Goal: Task Accomplishment & Management: Manage account settings

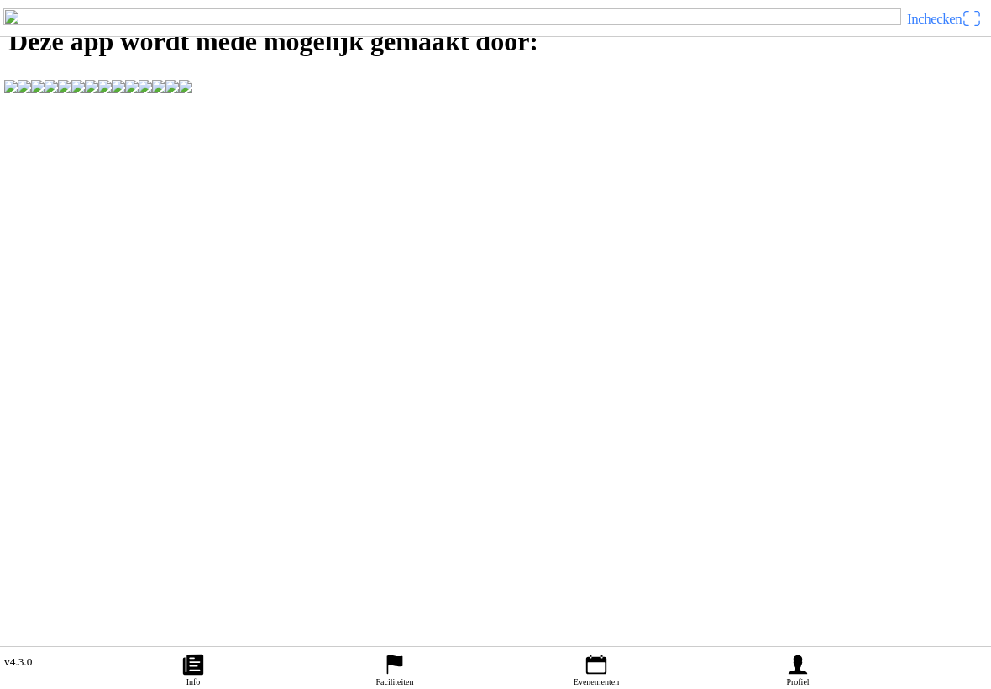
click at [793, 655] on icon "person" at bounding box center [797, 664] width 18 height 19
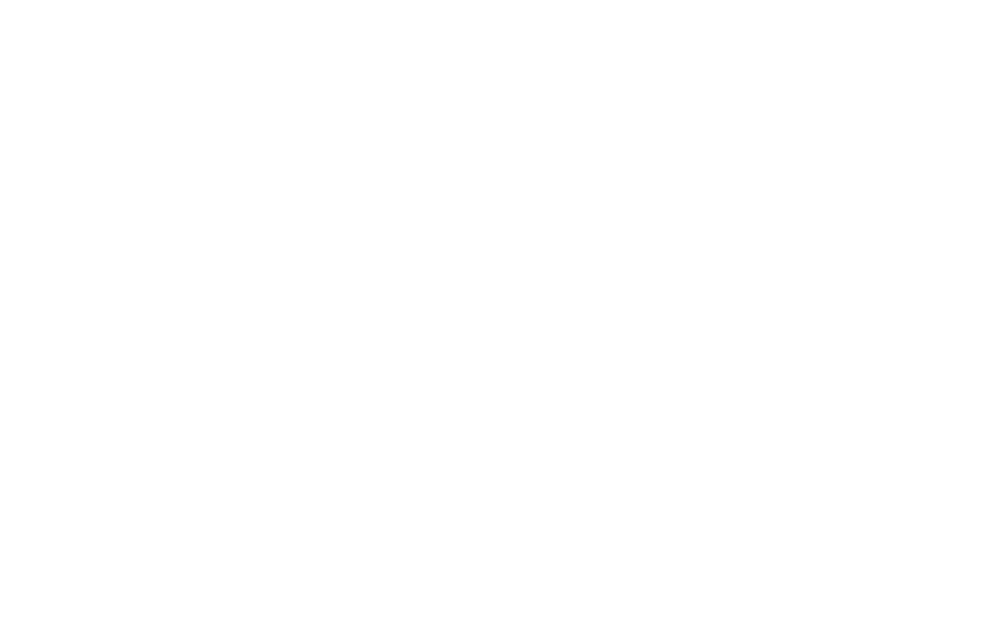
type input "basverhagen1232@gmail.com"
click at [629, 134] on span "Volgende" at bounding box center [495, 115] width 961 height 38
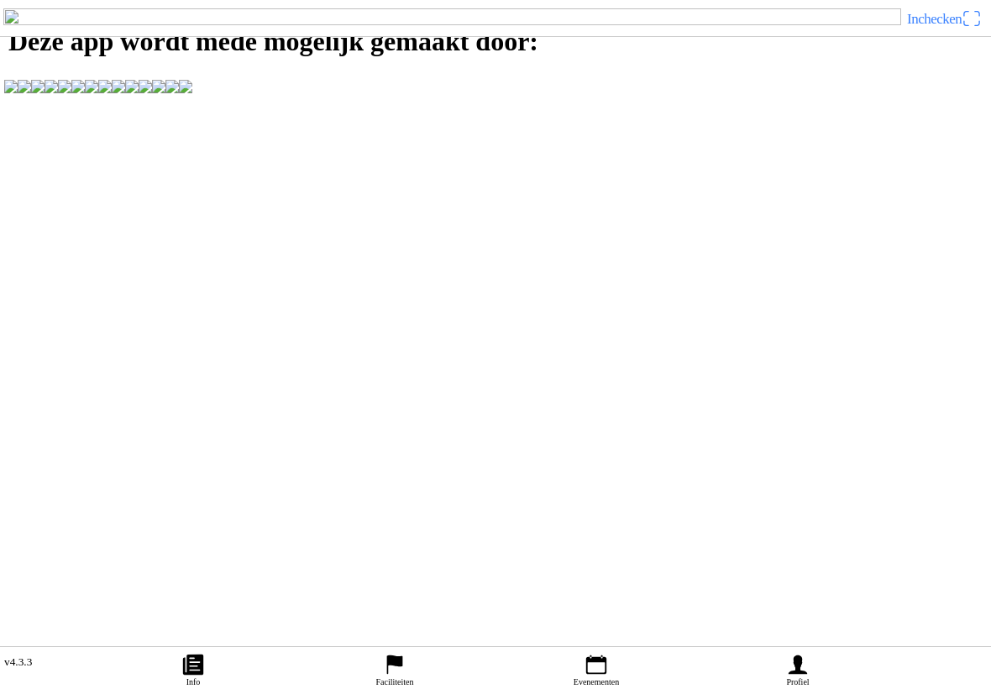
click at [795, 677] on ion-label "Profiel" at bounding box center [797, 681] width 23 height 9
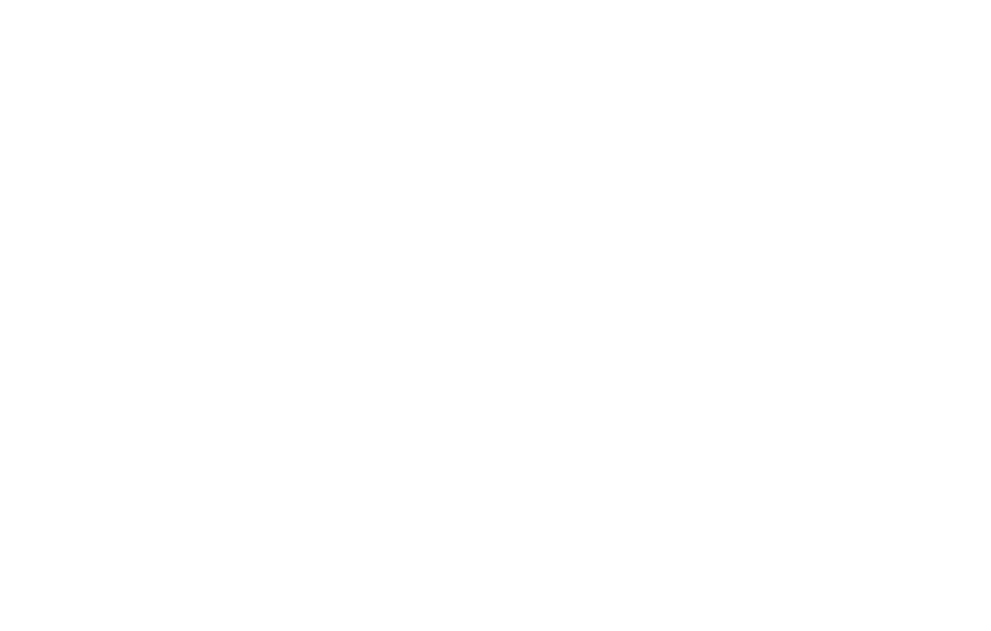
type input "basverhagen1232@gmail.com"
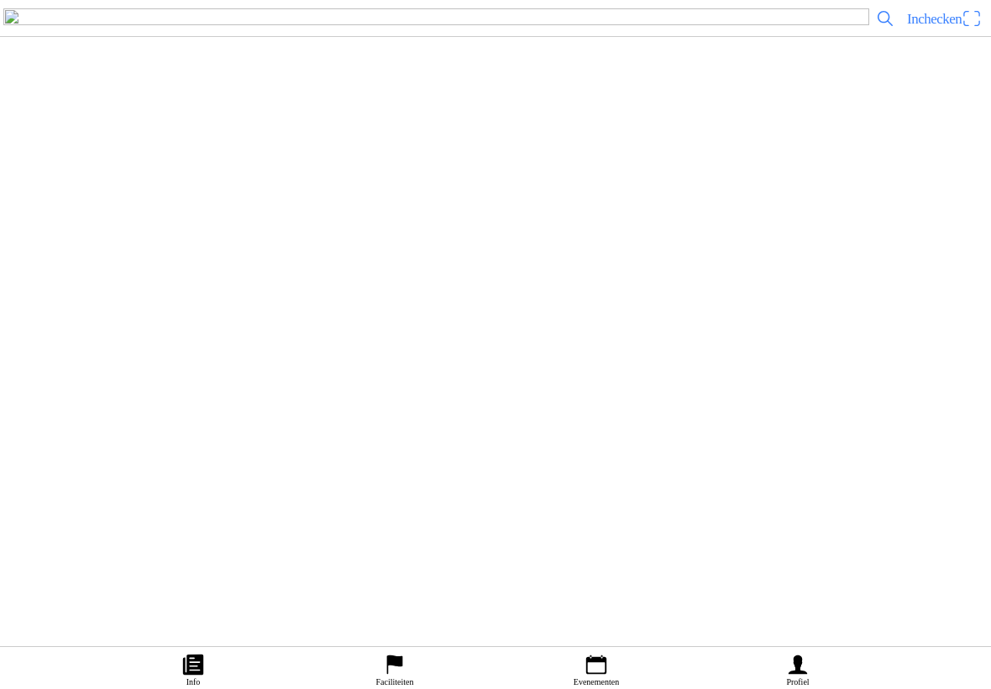
click at [618, 677] on ion-label "Evenementen" at bounding box center [595, 681] width 45 height 9
click at [598, 652] on icon "calendar" at bounding box center [596, 664] width 25 height 25
click at [659, 116] on button "COMPETITIES" at bounding box center [745, 106] width 489 height 20
click at [801, 655] on icon "person" at bounding box center [797, 664] width 18 height 19
click at [671, 207] on ion-label "Bestellingen" at bounding box center [486, 198] width 947 height 17
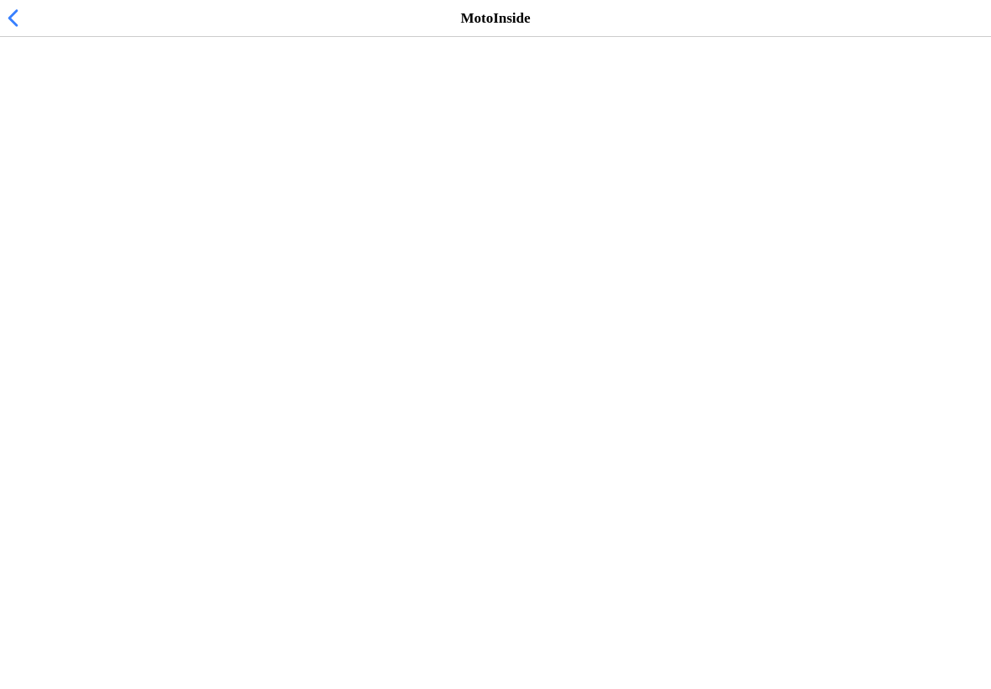
scroll to position [2292, 0]
